Goal: Transaction & Acquisition: Purchase product/service

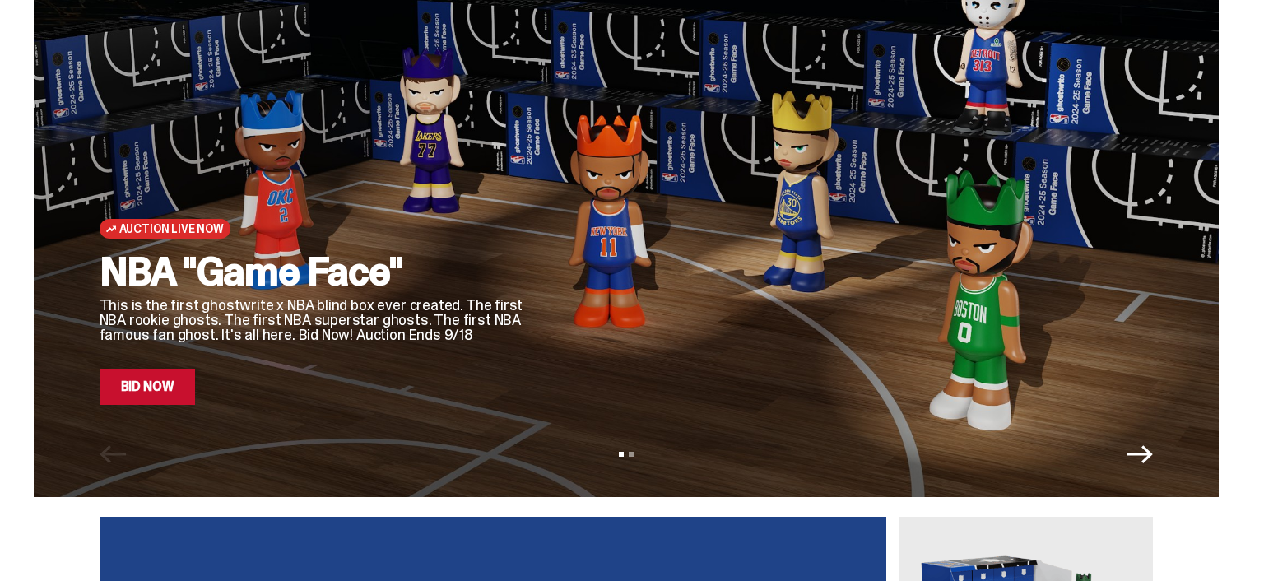
scroll to position [86, 0]
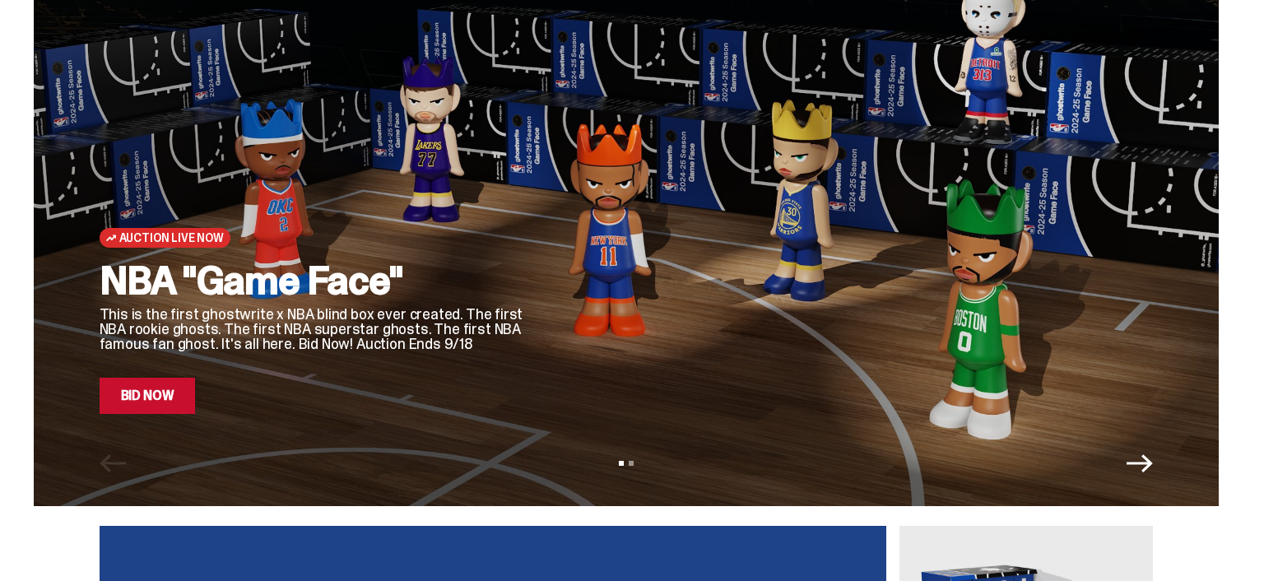
click at [147, 402] on link "Bid Now" at bounding box center [148, 396] width 96 height 36
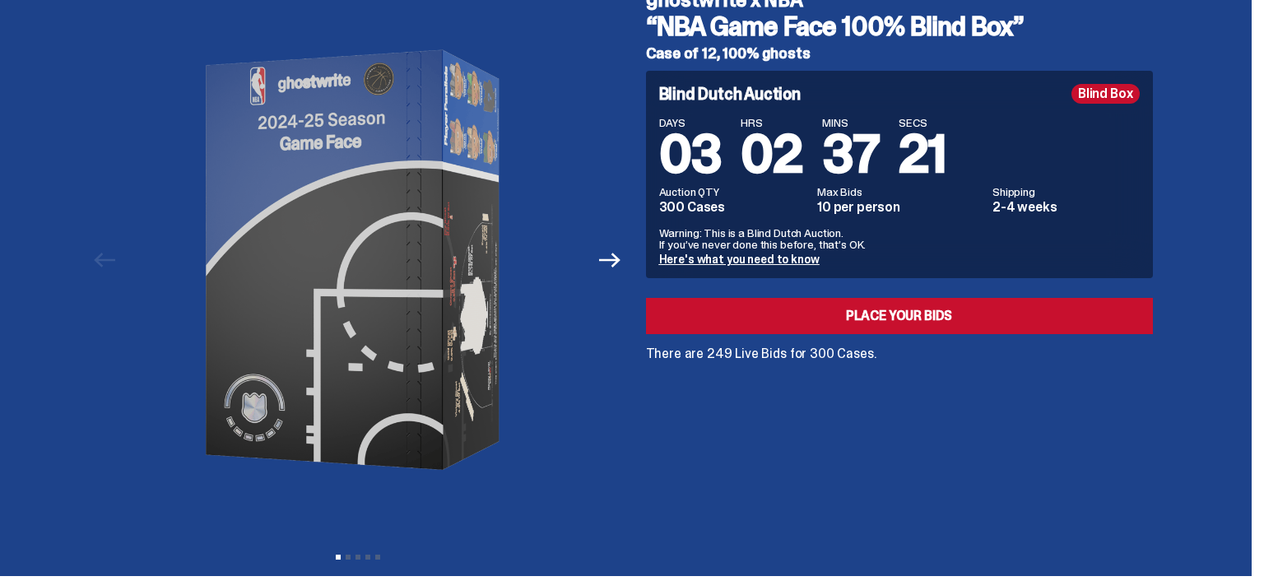
scroll to position [86, 0]
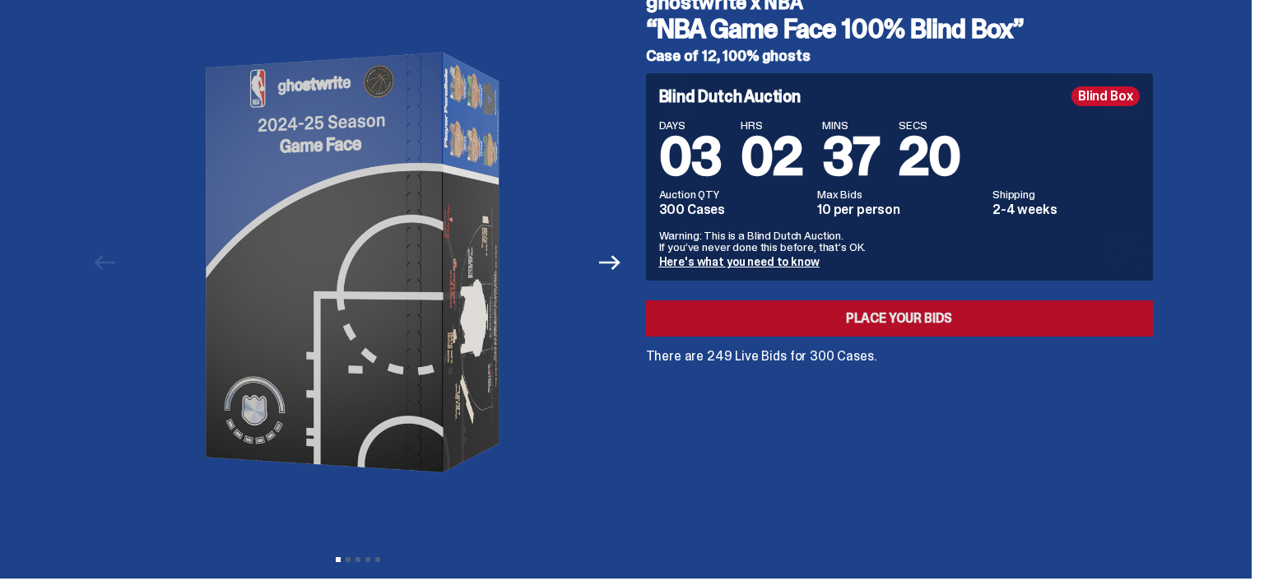
click at [937, 321] on link "Place your Bids" at bounding box center [899, 318] width 507 height 36
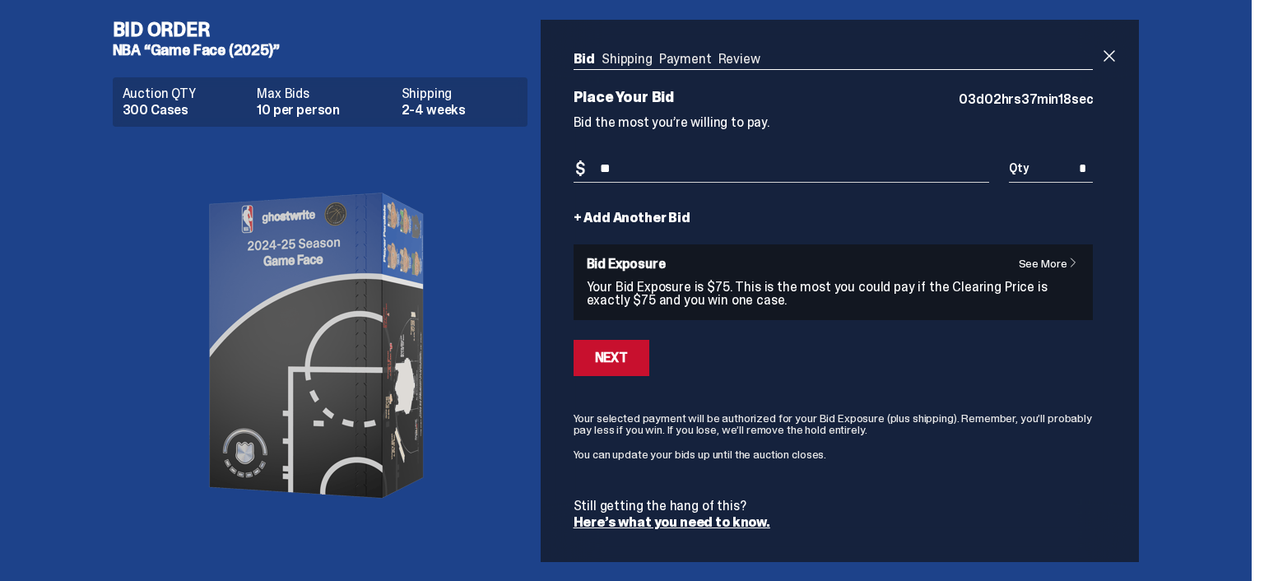
drag, startPoint x: 631, startPoint y: 174, endPoint x: 314, endPoint y: 163, distance: 316.9
click at [573, 163] on input "**" at bounding box center [781, 168] width 416 height 27
type input "***"
click at [1115, 360] on div "Bid Shipping Payment Review Auction QTY 300 Cases Max Bids 10 per person Shippi…" at bounding box center [833, 291] width 586 height 542
click at [628, 359] on div "Next" at bounding box center [611, 357] width 33 height 13
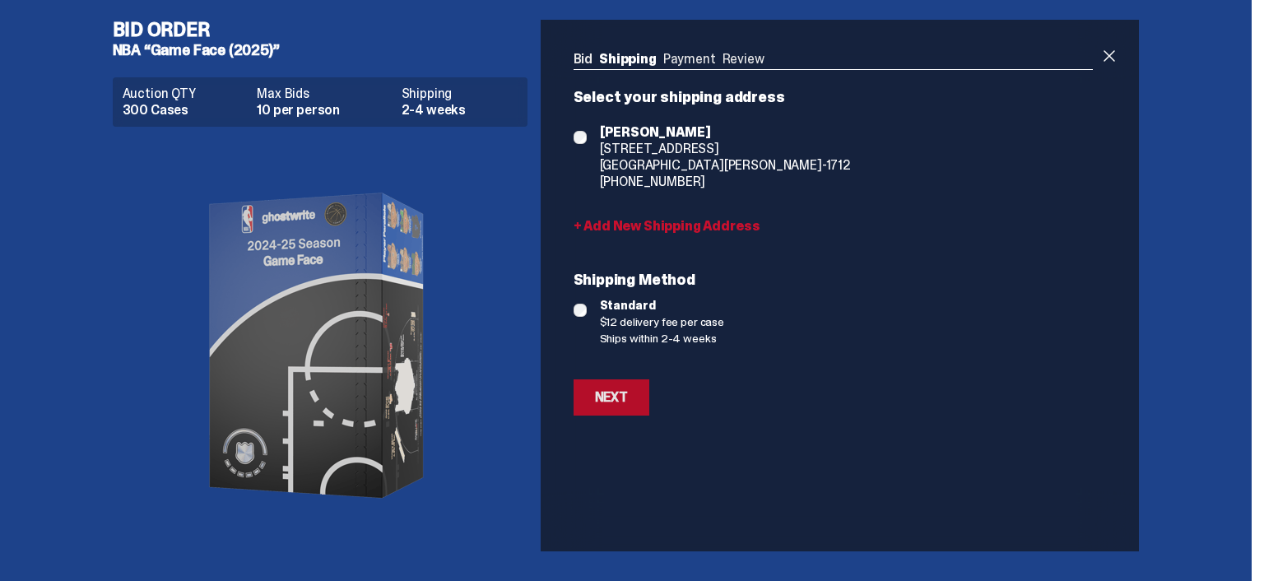
click at [633, 399] on button "Next" at bounding box center [611, 397] width 76 height 36
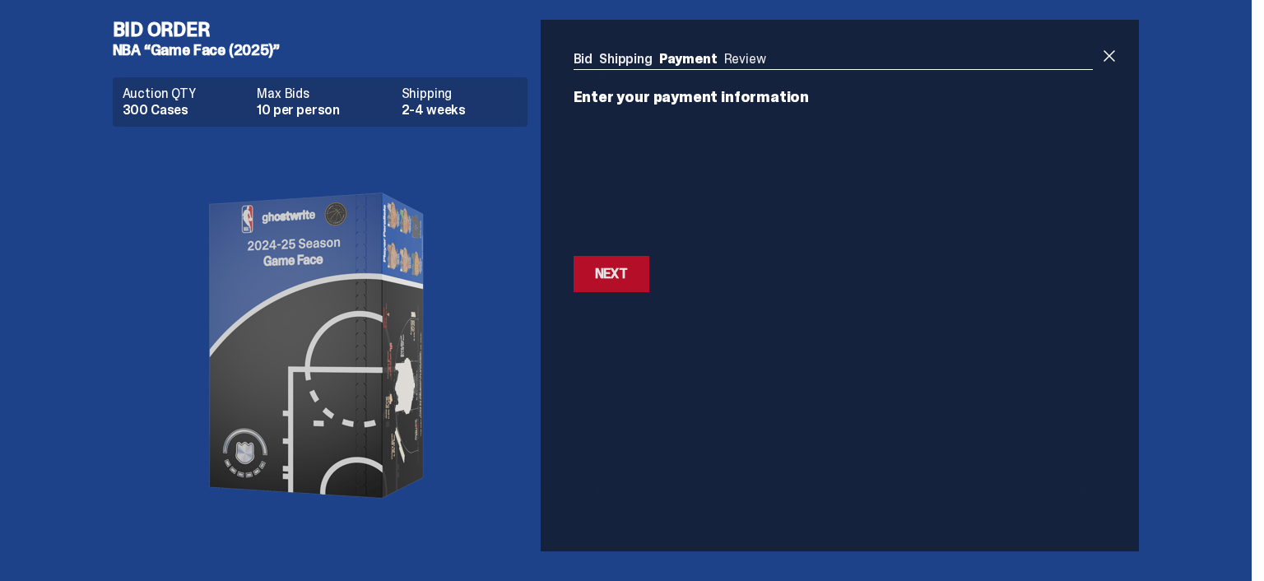
click at [627, 274] on div "Next" at bounding box center [611, 273] width 33 height 13
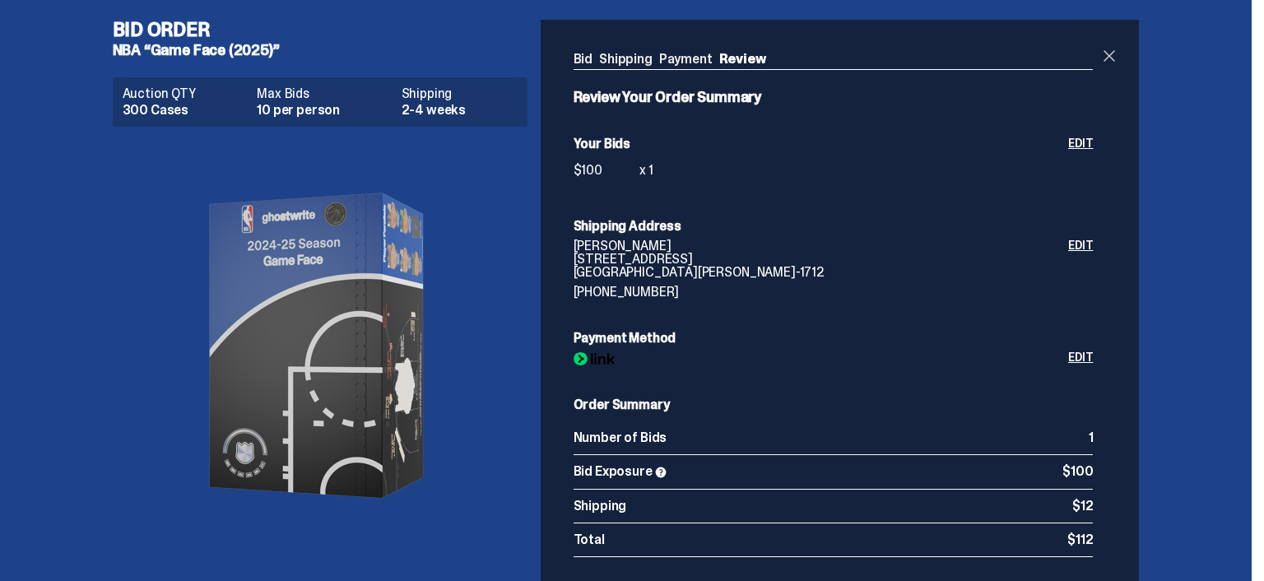
click at [1115, 58] on span at bounding box center [1109, 56] width 20 height 20
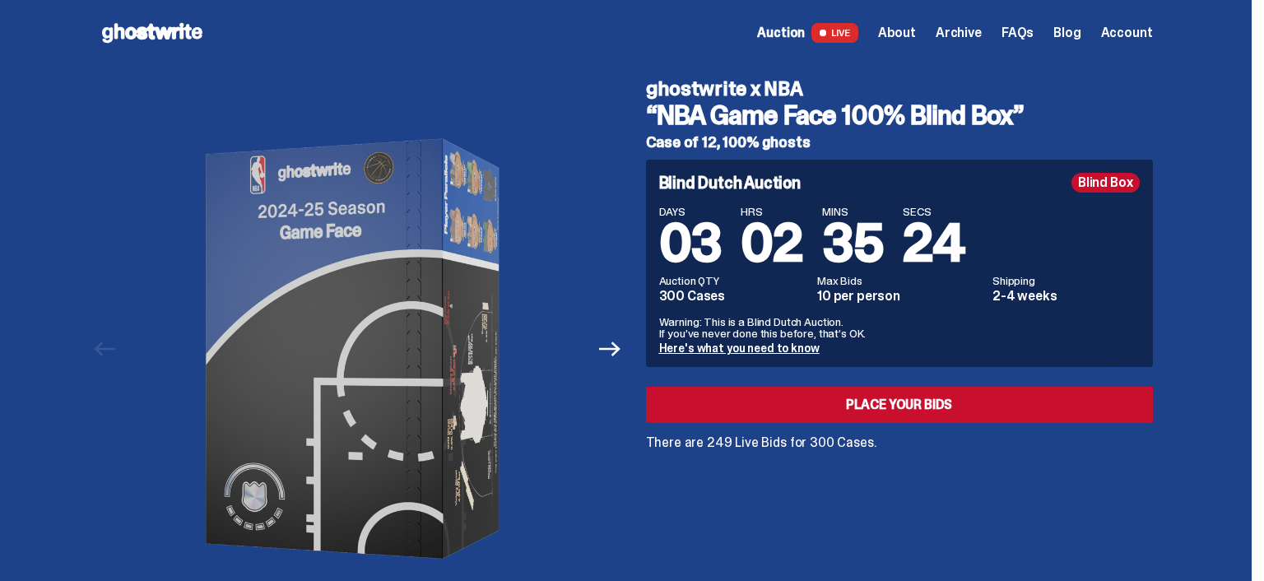
click at [732, 349] on link "Here's what you need to know" at bounding box center [739, 348] width 160 height 15
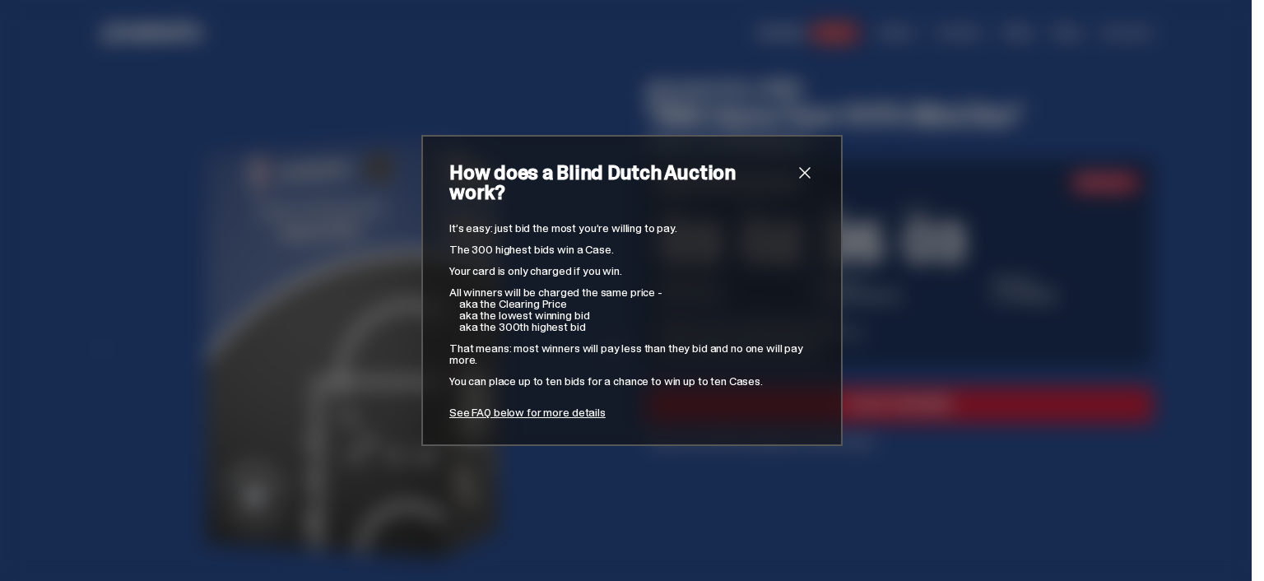
click at [799, 183] on span "close" at bounding box center [805, 173] width 20 height 20
